Goal: Task Accomplishment & Management: Manage account settings

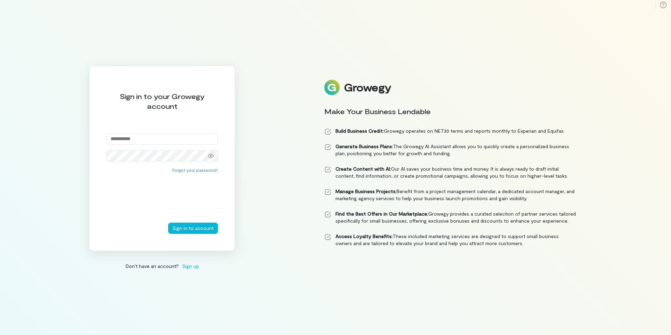
click at [177, 140] on input "email" at bounding box center [162, 138] width 112 height 11
type input "**********"
click at [209, 156] on icon at bounding box center [211, 156] width 6 height 6
click at [194, 228] on button "Sign in to account" at bounding box center [193, 228] width 50 height 11
click at [104, 157] on div "**********" at bounding box center [162, 158] width 146 height 185
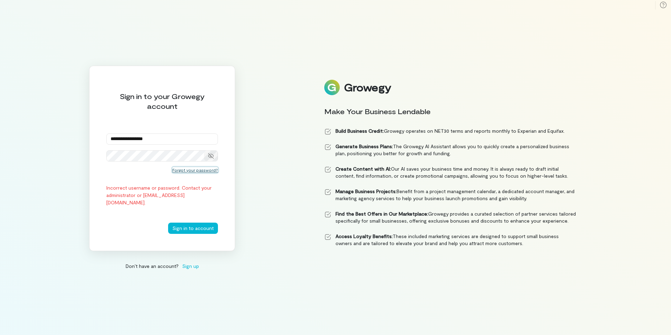
click at [207, 170] on button "Forgot your password?" at bounding box center [195, 170] width 46 height 6
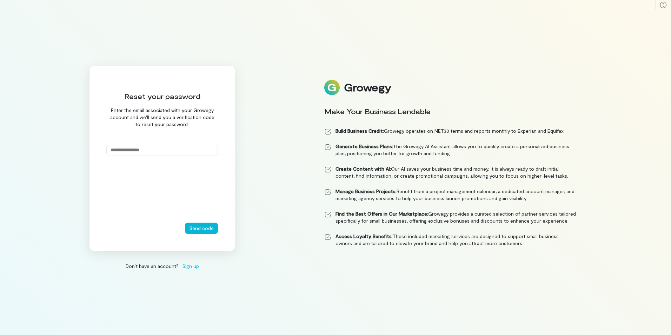
click at [154, 151] on input "email" at bounding box center [162, 150] width 112 height 11
type input "**********"
click at [203, 230] on button "Send code" at bounding box center [201, 228] width 33 height 11
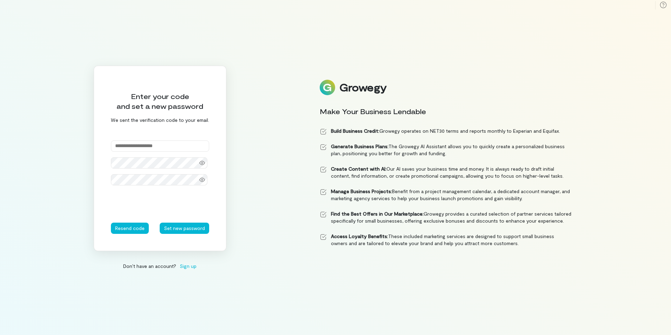
click at [163, 146] on input "text" at bounding box center [160, 145] width 98 height 11
type input "******"
click at [202, 164] on icon at bounding box center [202, 163] width 6 height 6
click at [109, 162] on div "Enter your code and set a new password We sent the verification code to your em…" at bounding box center [160, 158] width 133 height 185
click at [199, 179] on icon at bounding box center [202, 180] width 6 height 6
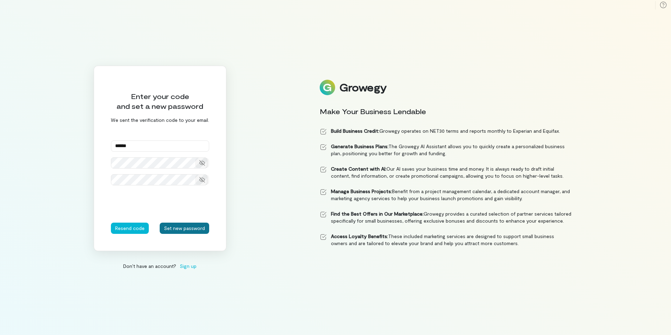
click at [180, 229] on button "Set new password" at bounding box center [184, 228] width 49 height 11
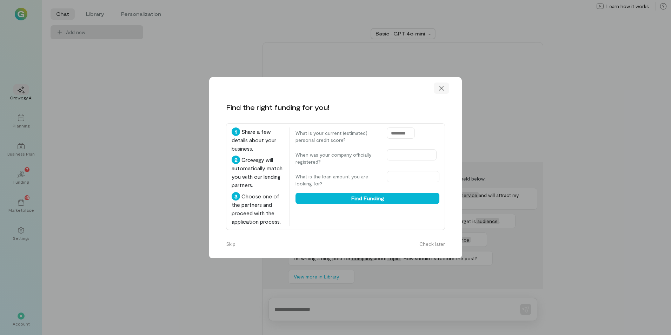
click at [441, 89] on icon at bounding box center [441, 88] width 7 height 7
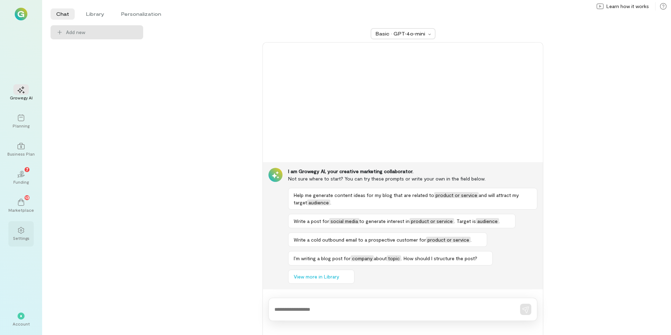
click at [26, 232] on div at bounding box center [20, 230] width 15 height 11
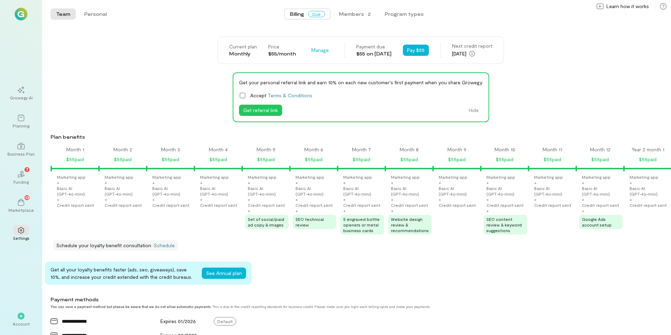
scroll to position [0, 549]
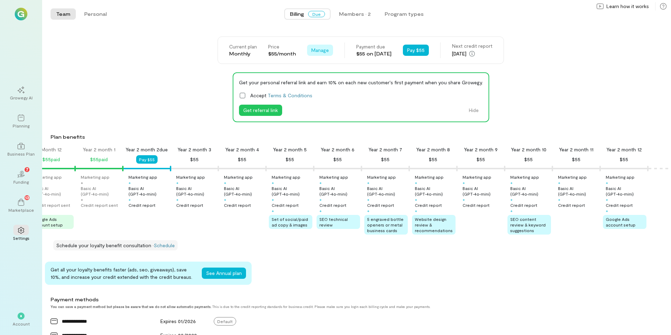
click at [311, 52] on span "Manage" at bounding box center [320, 50] width 18 height 7
click at [323, 81] on span "Cancel plan" at bounding box center [341, 79] width 36 height 7
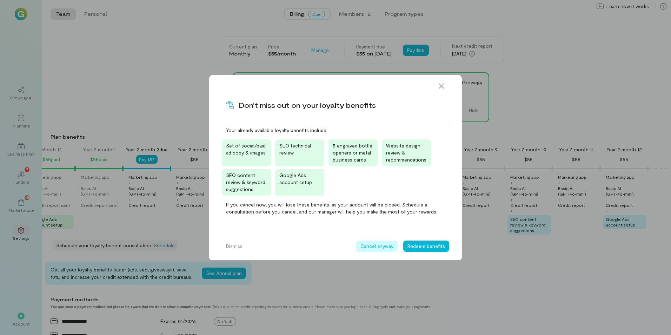
click at [382, 246] on button "Cancel anyway" at bounding box center [376, 245] width 41 height 11
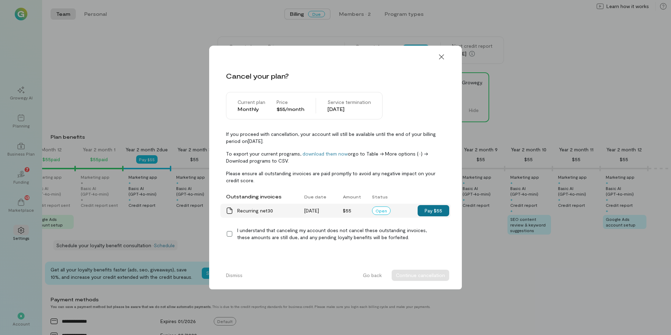
click at [437, 210] on button "Pay $55" at bounding box center [434, 210] width 32 height 11
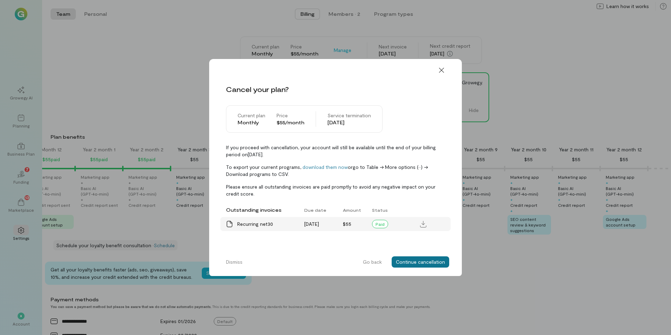
click at [431, 260] on button "Continue cancellation" at bounding box center [421, 261] width 58 height 11
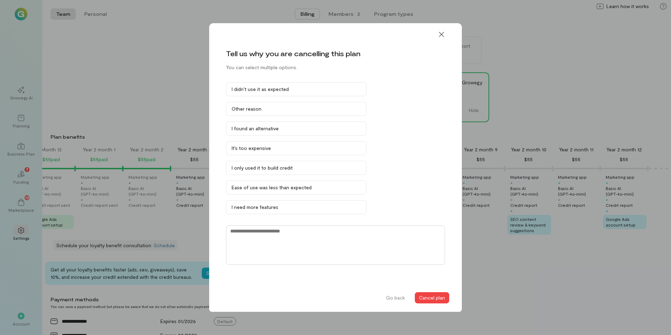
click at [278, 236] on textarea at bounding box center [335, 244] width 219 height 39
type textarea "**********"
click at [441, 298] on button "Cancel plan" at bounding box center [432, 297] width 34 height 11
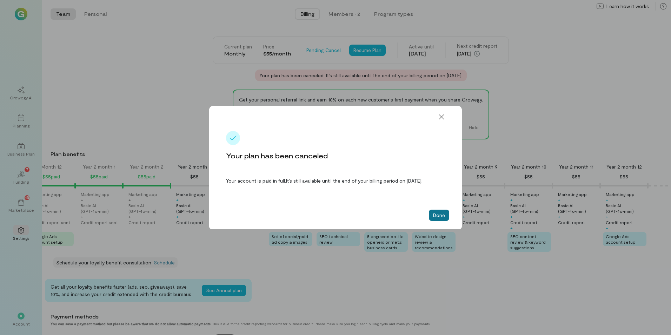
click at [433, 217] on button "Done" at bounding box center [439, 215] width 20 height 11
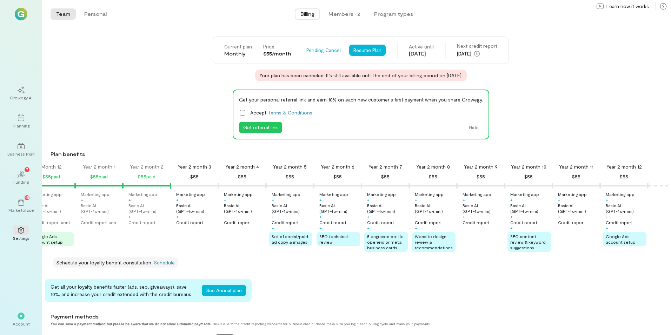
click at [21, 11] on img at bounding box center [21, 14] width 13 height 13
